Goal: Complete application form

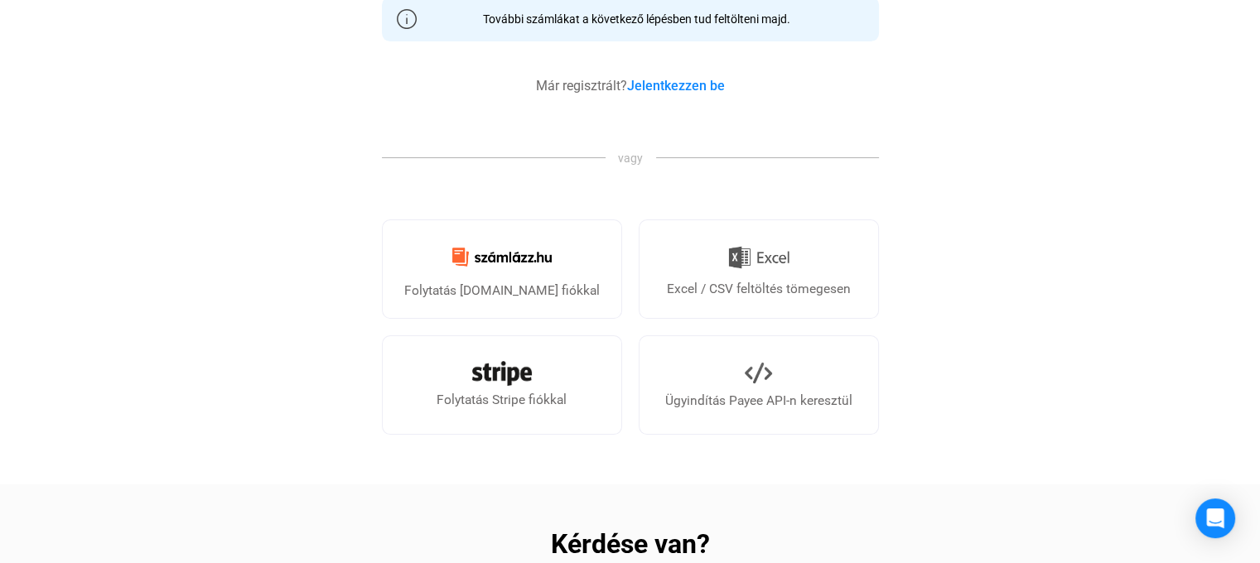
scroll to position [580, 0]
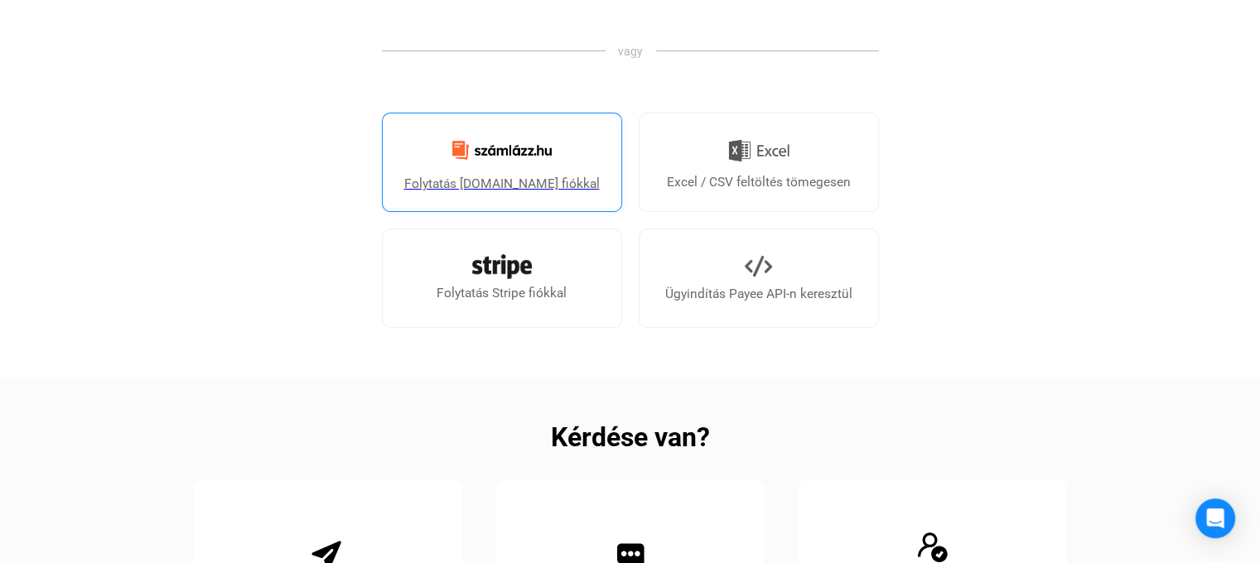
click at [539, 200] on link "Folytatás [DOMAIN_NAME] fiókkal" at bounding box center [502, 162] width 240 height 99
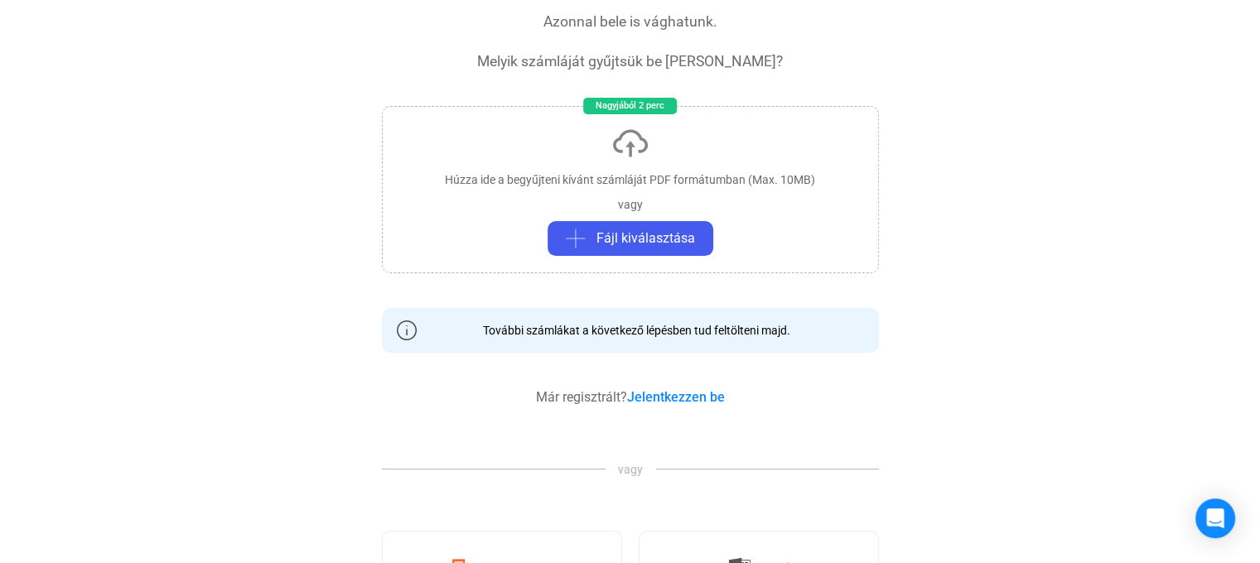
scroll to position [331, 0]
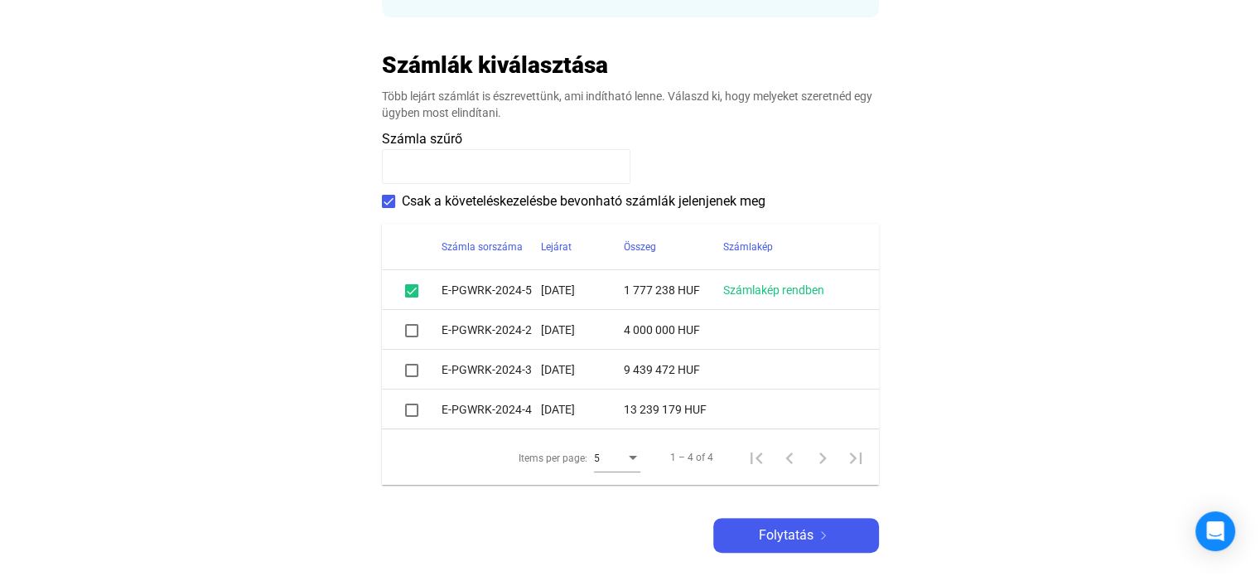
scroll to position [331, 0]
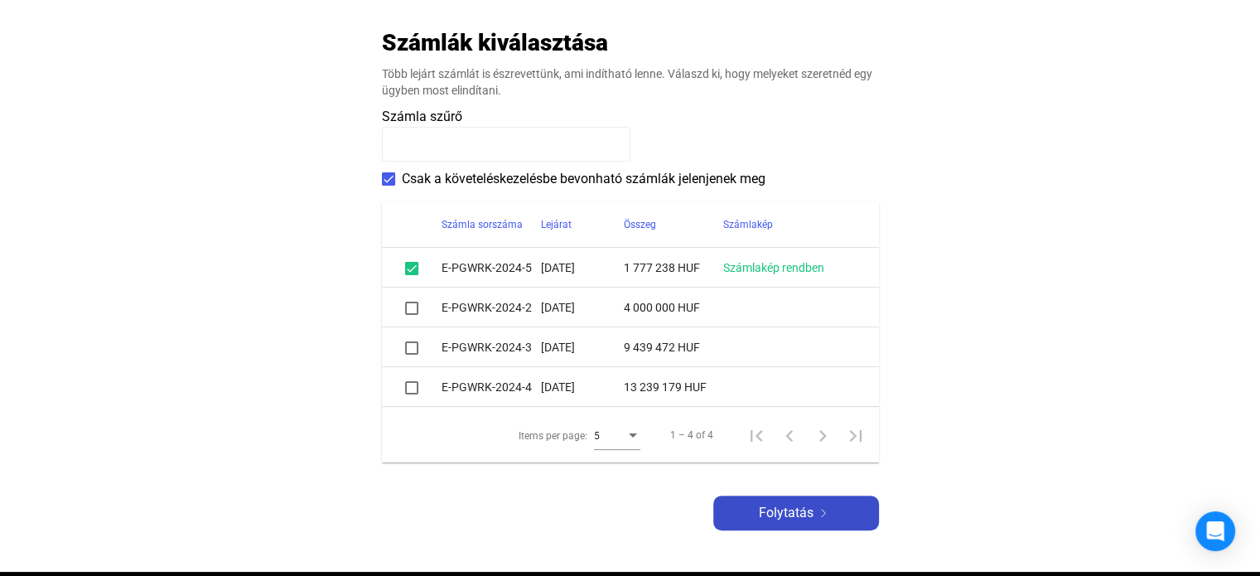
click at [792, 506] on span "Folytatás" at bounding box center [786, 513] width 55 height 20
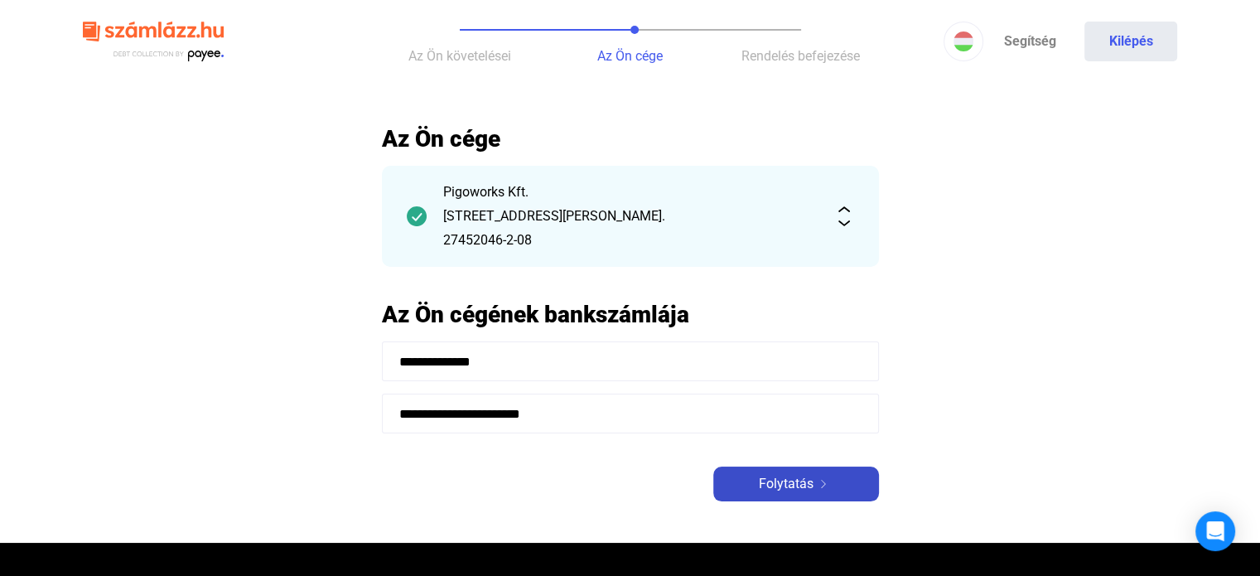
click at [762, 483] on span "Folytatás" at bounding box center [786, 484] width 55 height 20
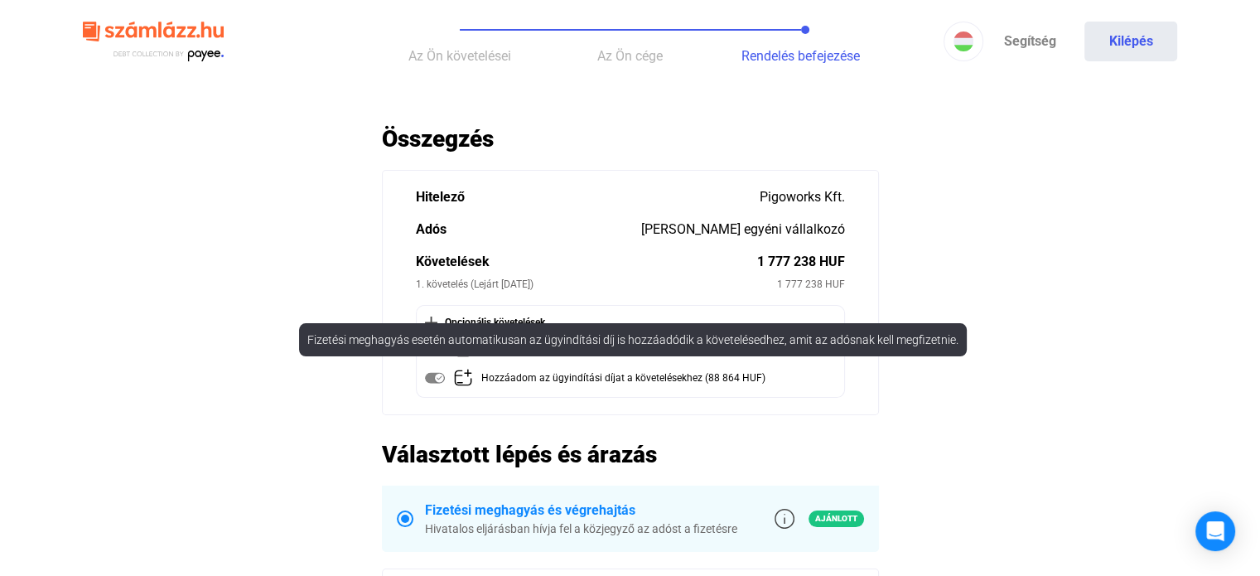
click at [437, 377] on img at bounding box center [435, 378] width 20 height 20
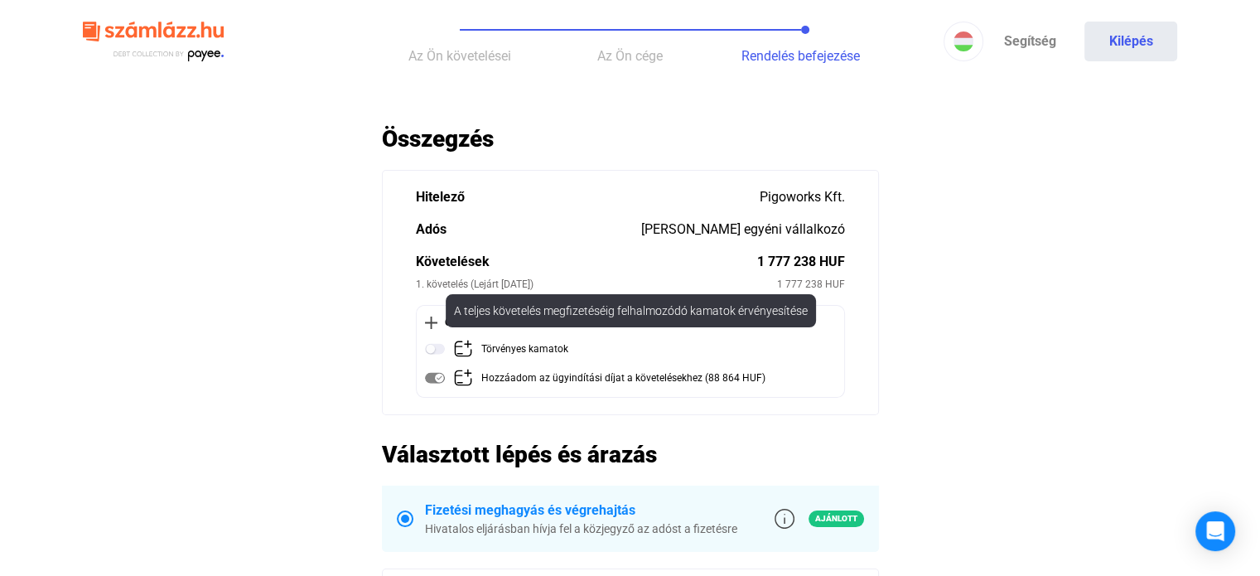
click at [441, 347] on img at bounding box center [435, 349] width 20 height 20
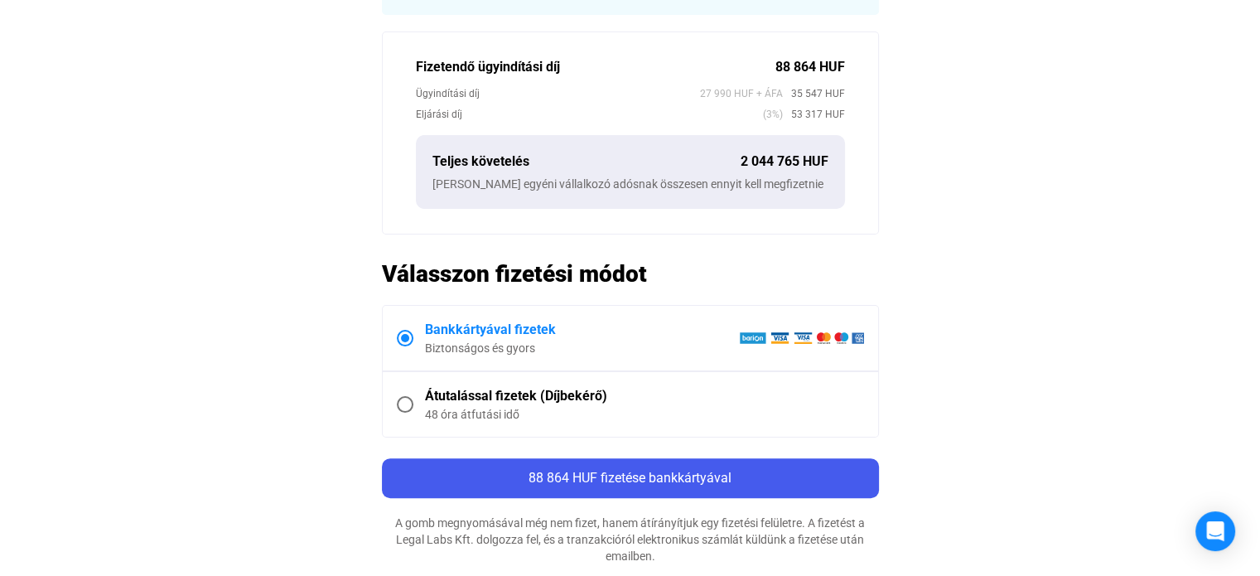
scroll to position [580, 0]
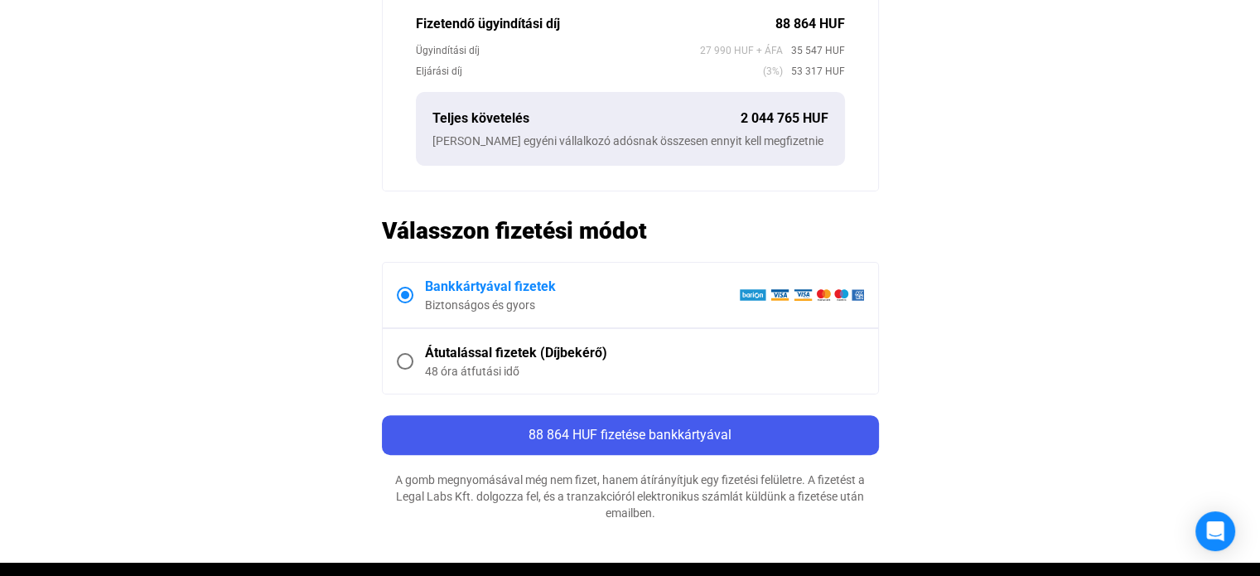
click at [401, 357] on span at bounding box center [405, 361] width 17 height 17
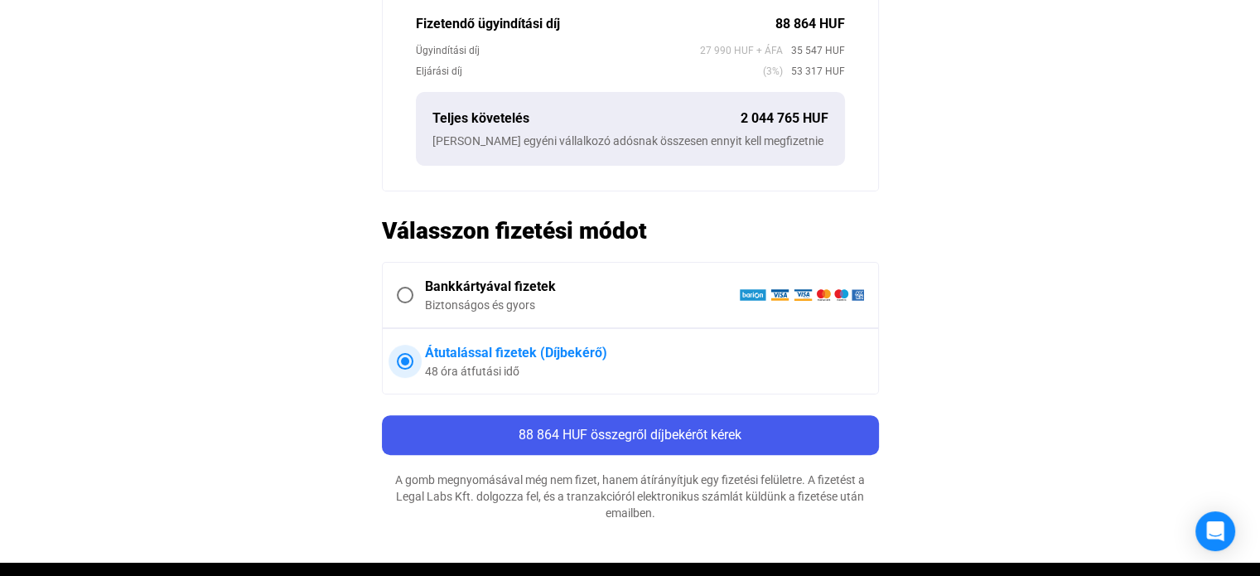
click at [403, 291] on span at bounding box center [405, 295] width 17 height 17
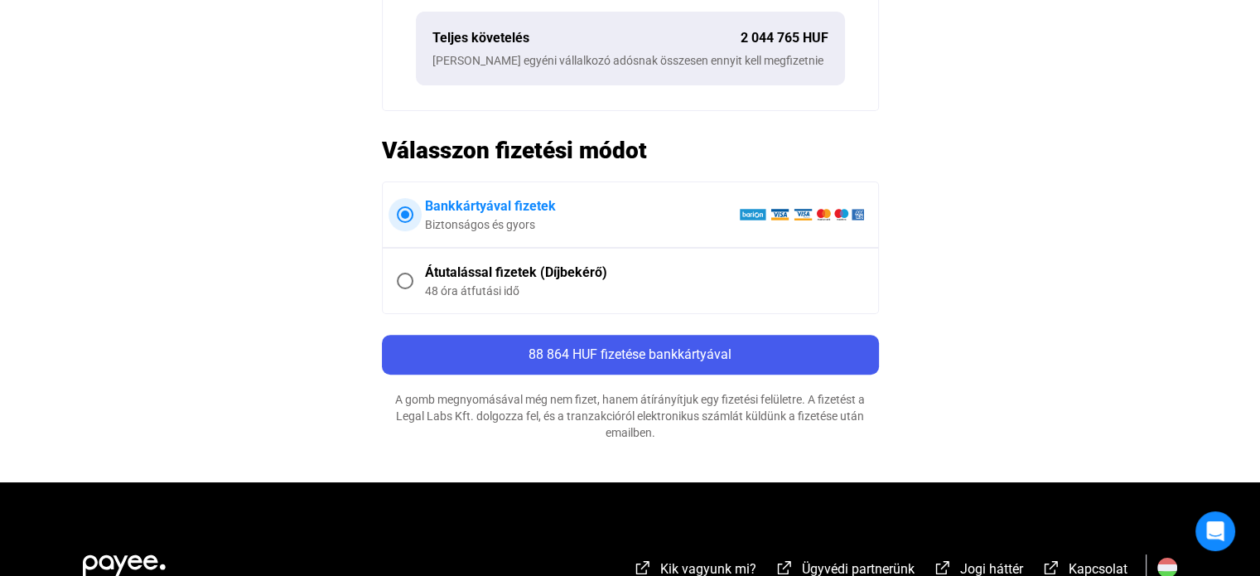
scroll to position [891, 0]
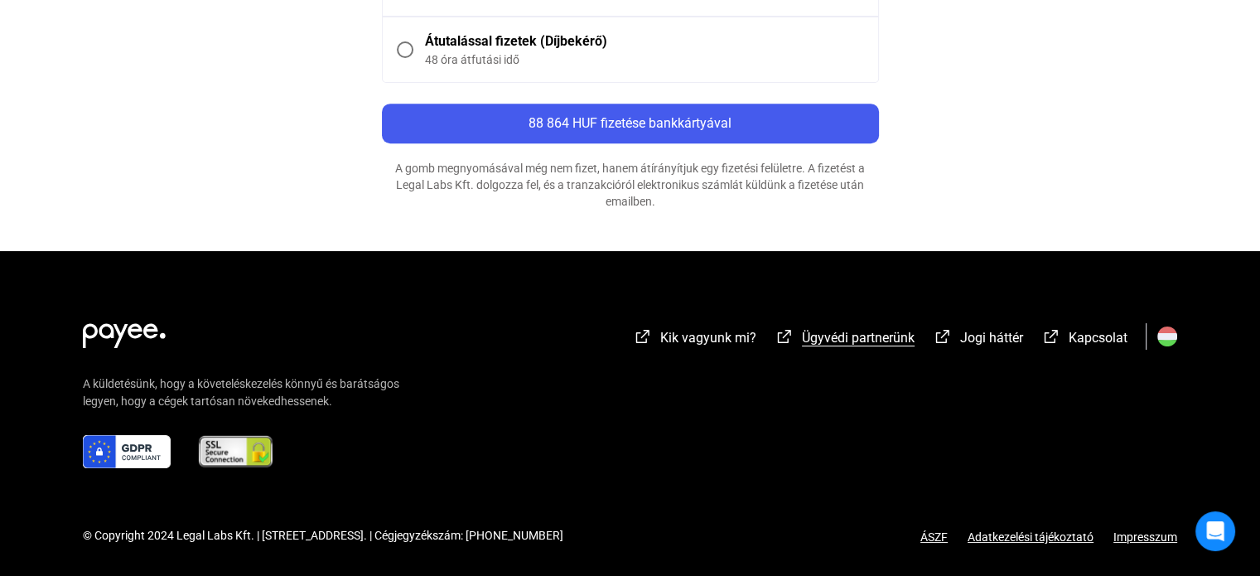
click at [832, 341] on span "Ügyvédi partnerünk" at bounding box center [858, 338] width 113 height 16
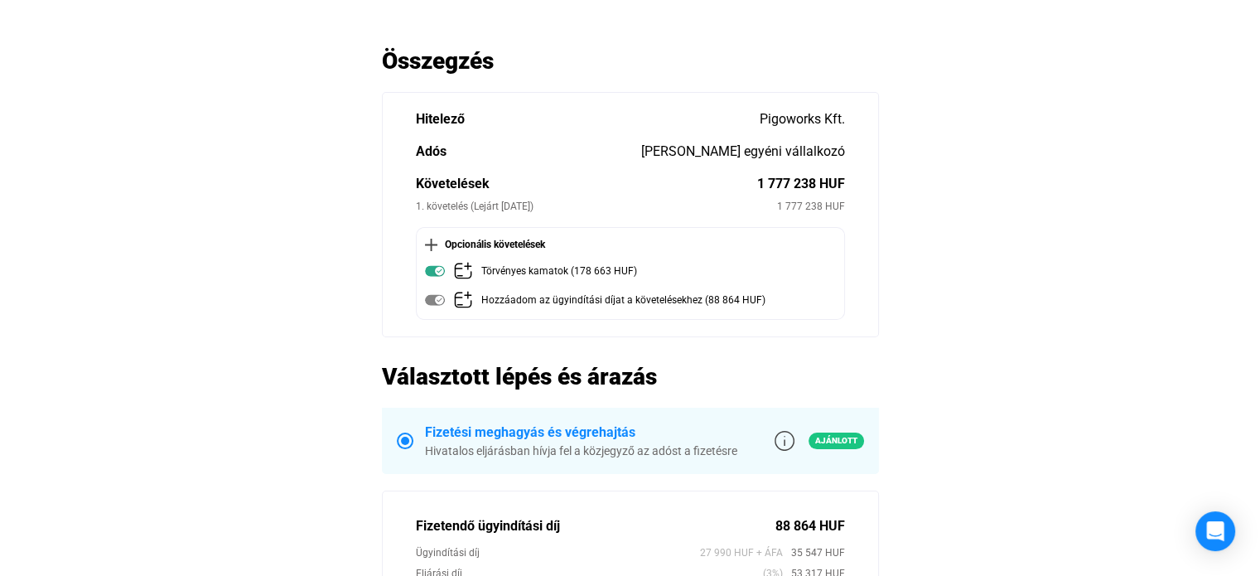
scroll to position [0, 0]
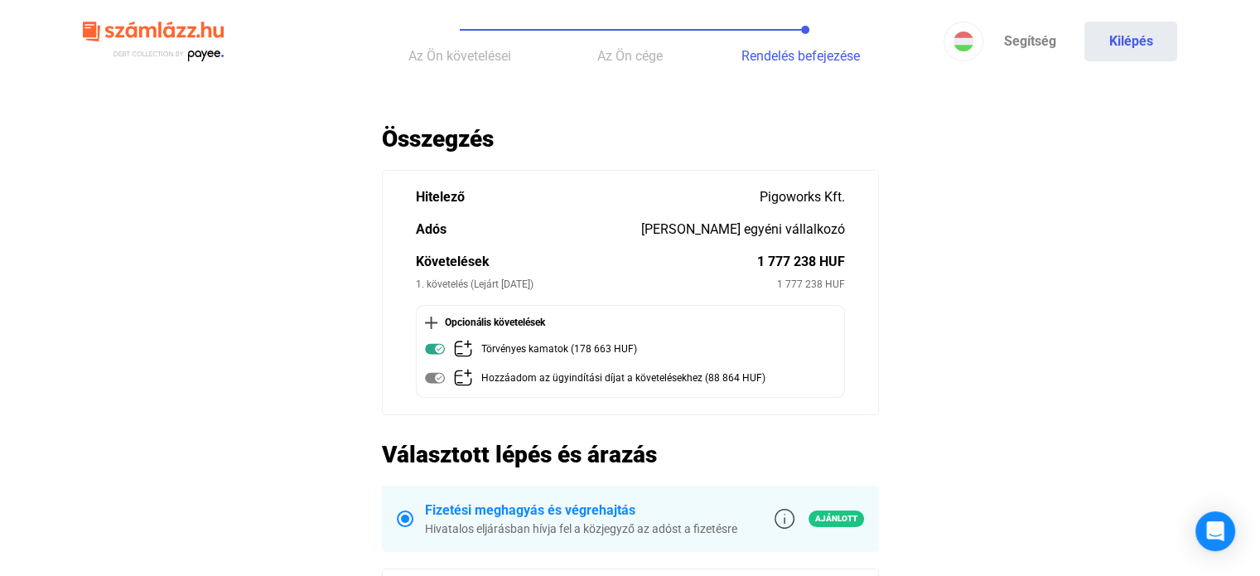
click at [428, 320] on img at bounding box center [431, 322] width 12 height 12
